Goal: Information Seeking & Learning: Learn about a topic

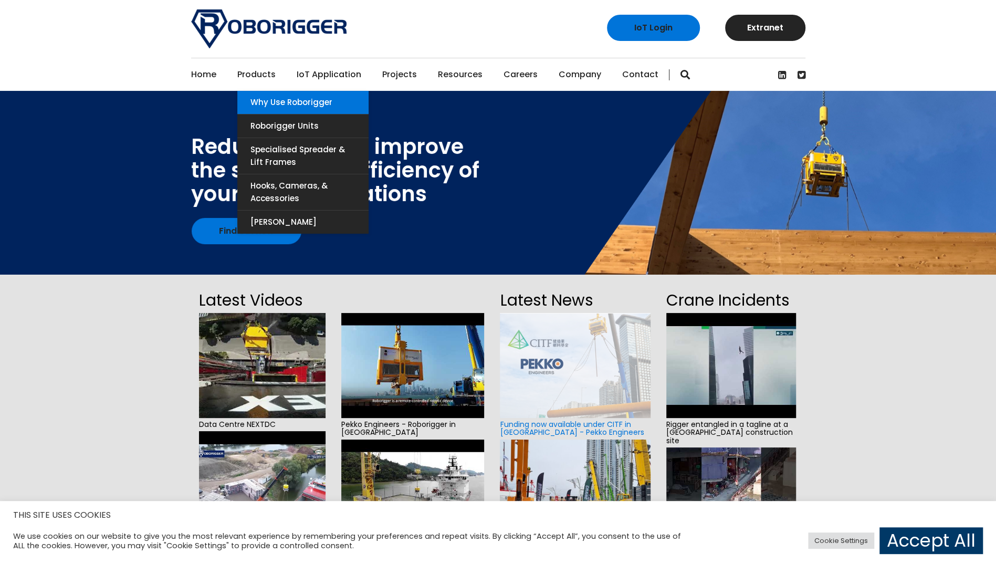
click at [257, 103] on link "Why use Roborigger" at bounding box center [302, 102] width 131 height 23
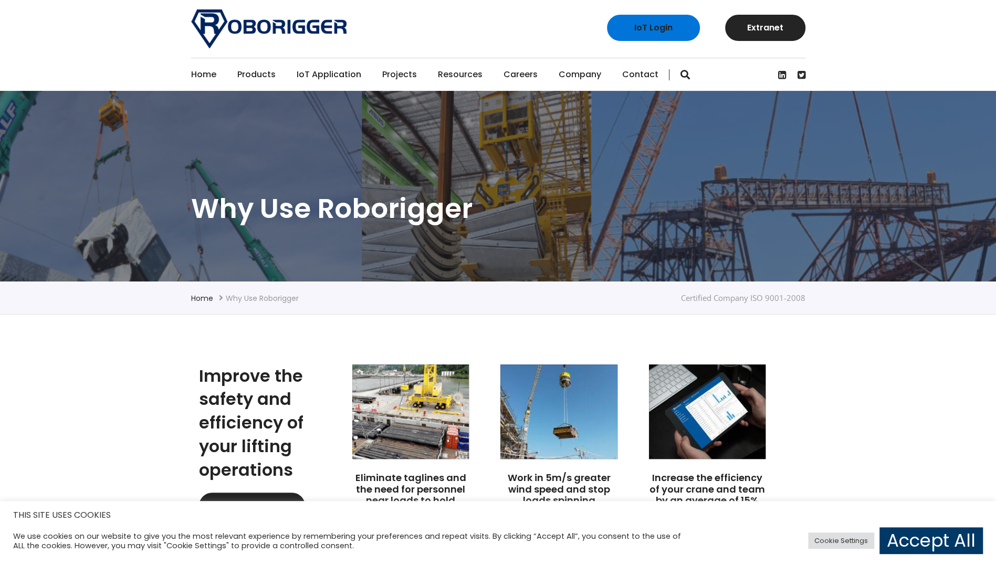
click at [205, 74] on link "Home" at bounding box center [203, 74] width 25 height 33
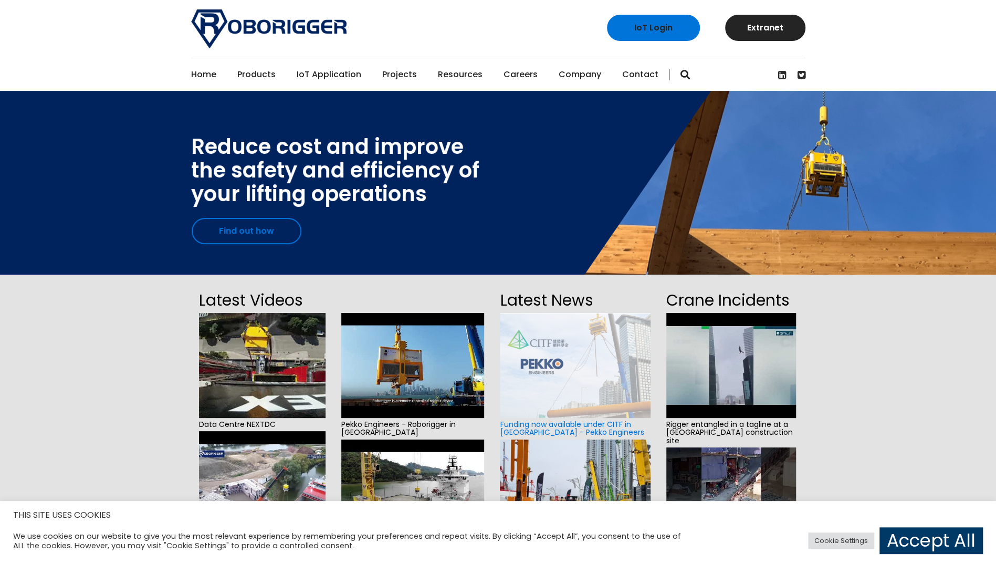
click at [274, 228] on link "Find out how" at bounding box center [247, 231] width 110 height 26
